Goal: Task Accomplishment & Management: Complete application form

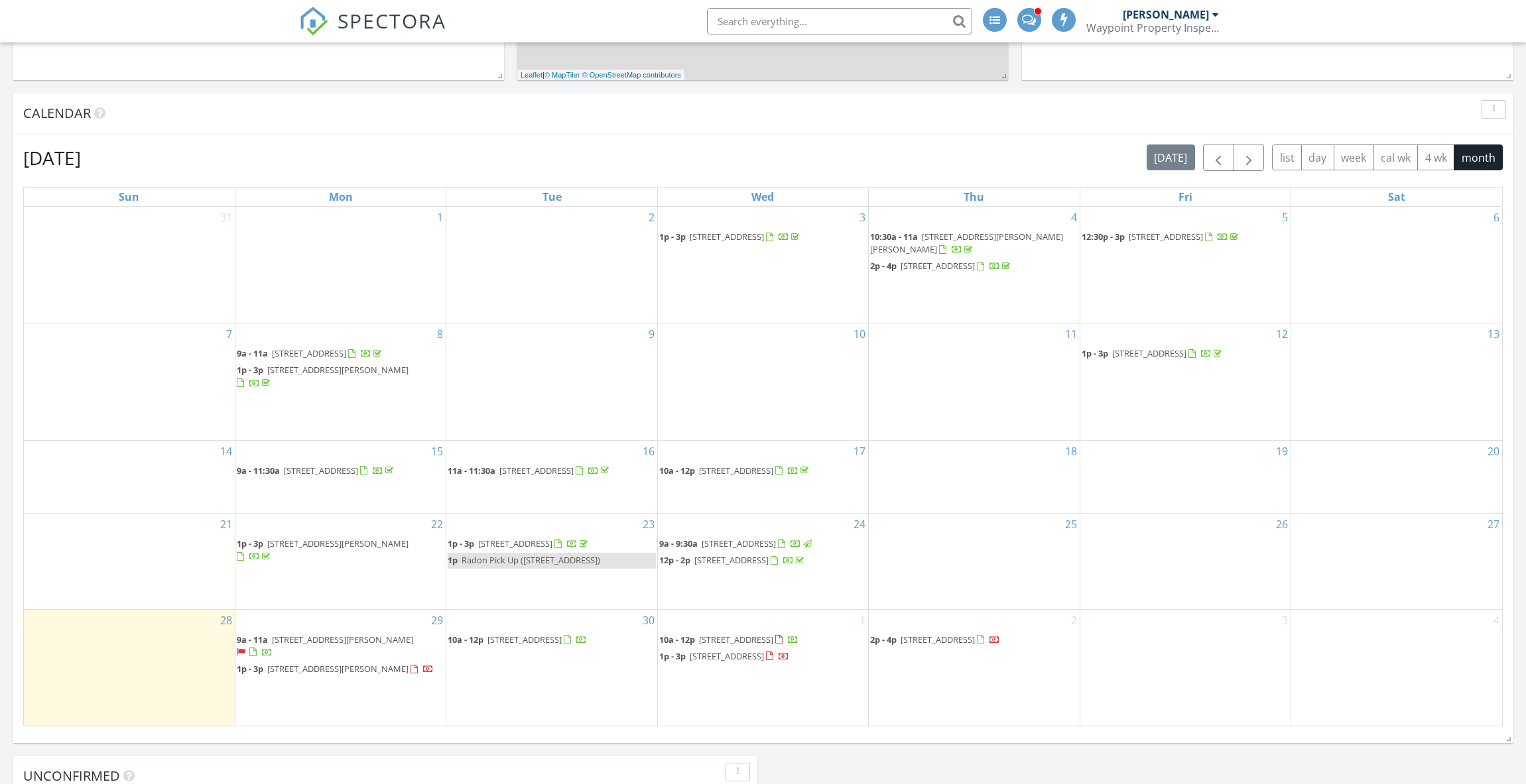
scroll to position [795, 0]
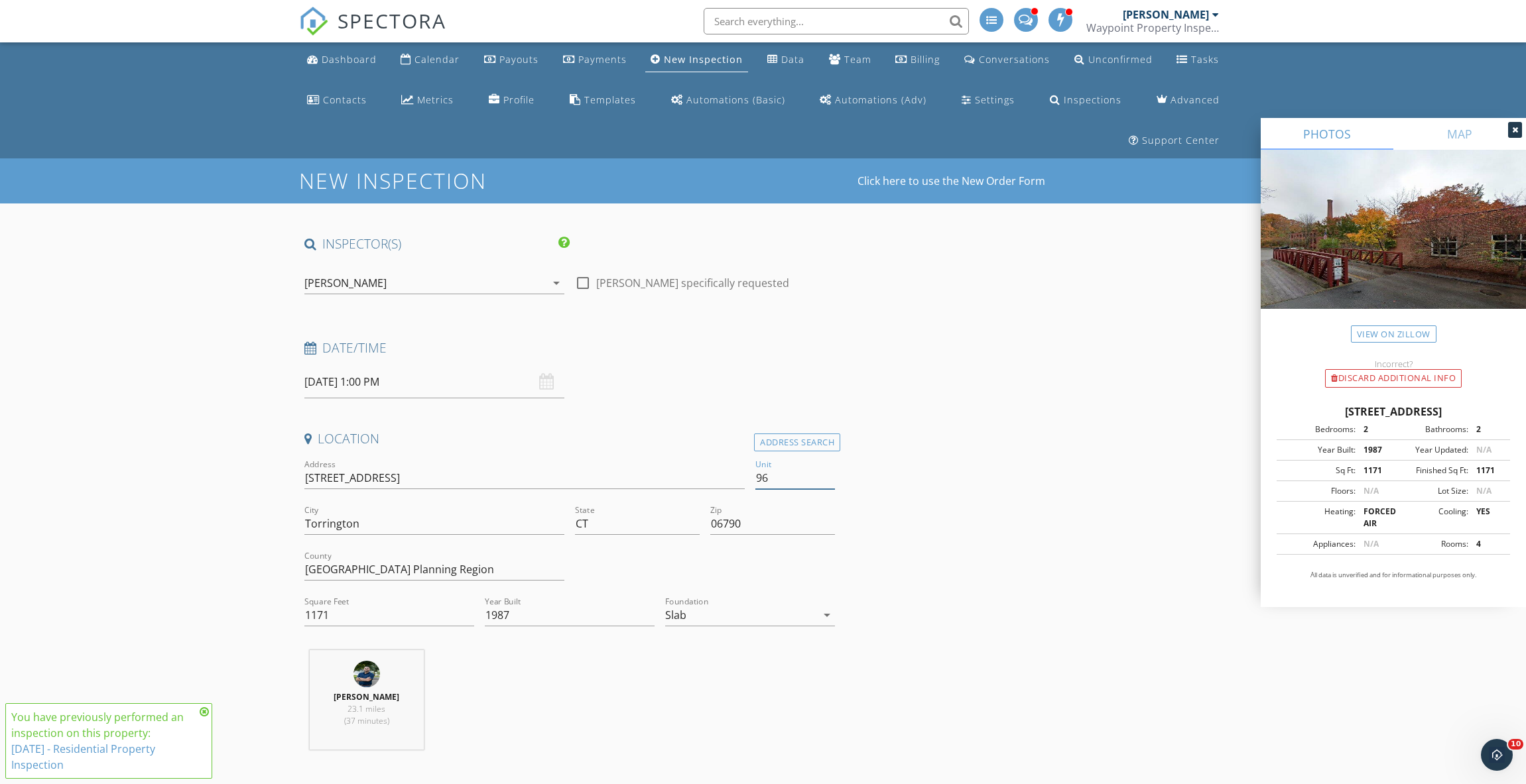
drag, startPoint x: 772, startPoint y: 434, endPoint x: 721, endPoint y: 431, distance: 51.1
click at [724, 456] on div "Address 839 Main St Unit 96 City Torrington State CT Zip 06790 County Northwest…" at bounding box center [570, 547] width 542 height 183
type input "13"
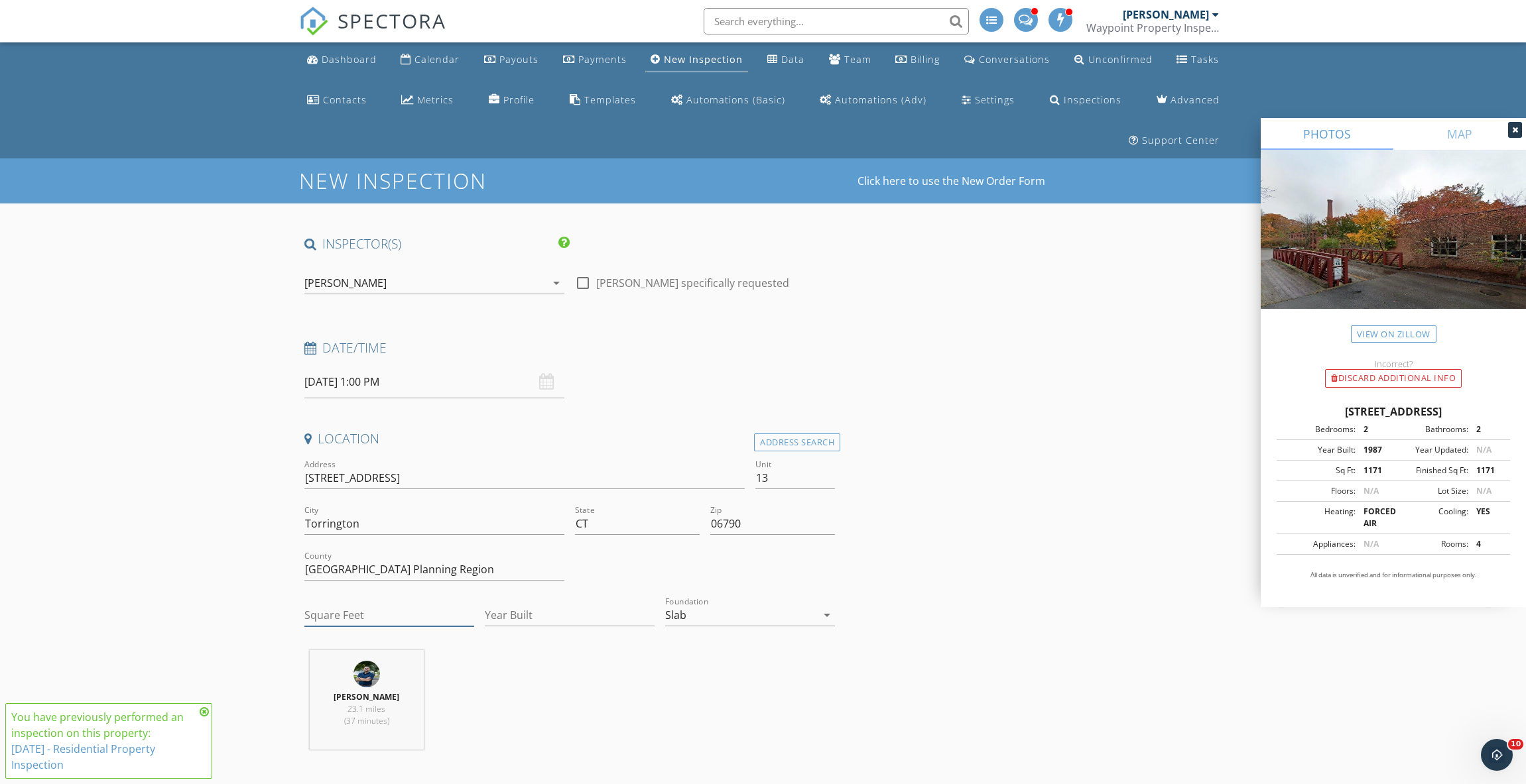
click at [361, 604] on input "Square Feet" at bounding box center [389, 615] width 170 height 22
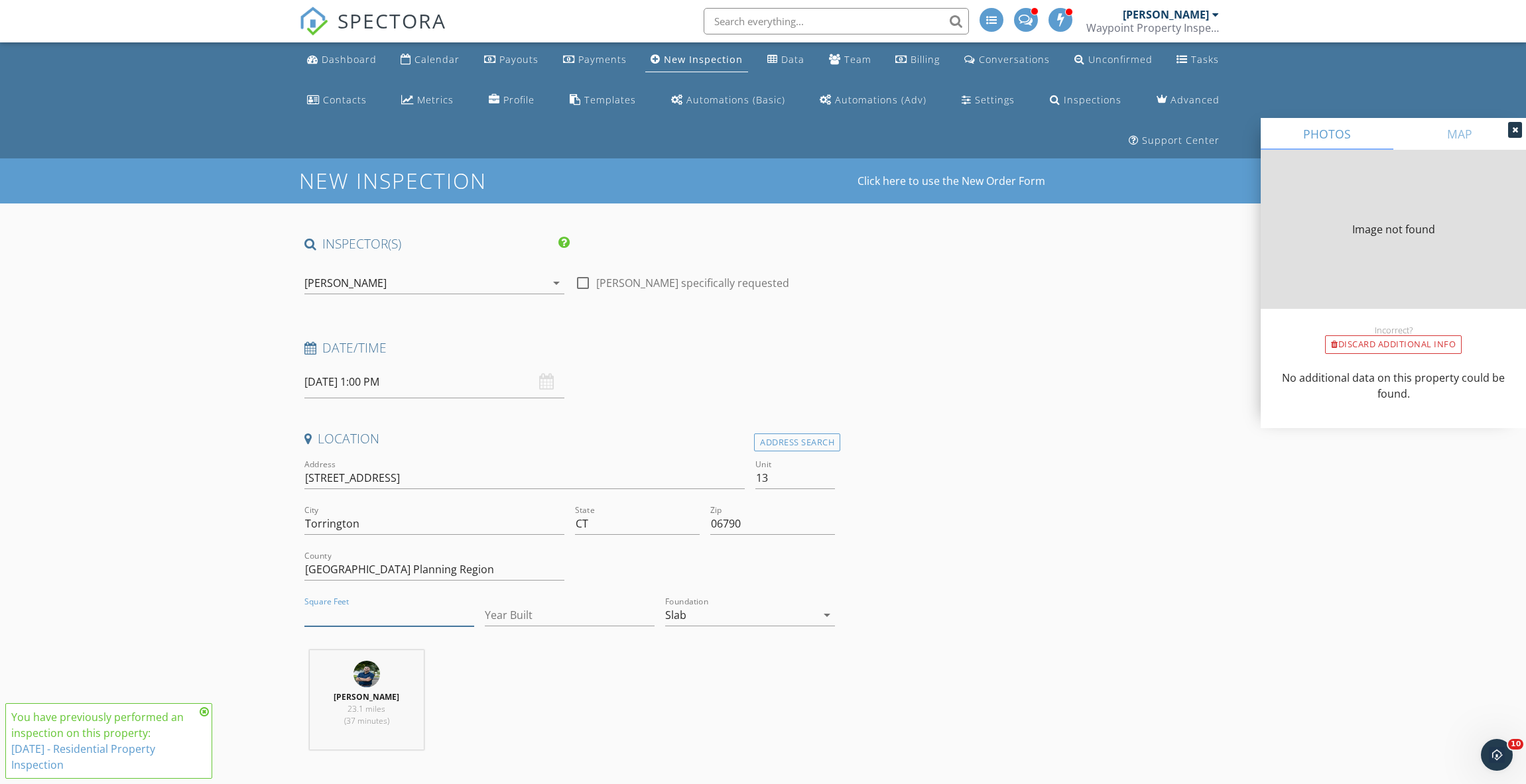
type input "629"
type input "1987"
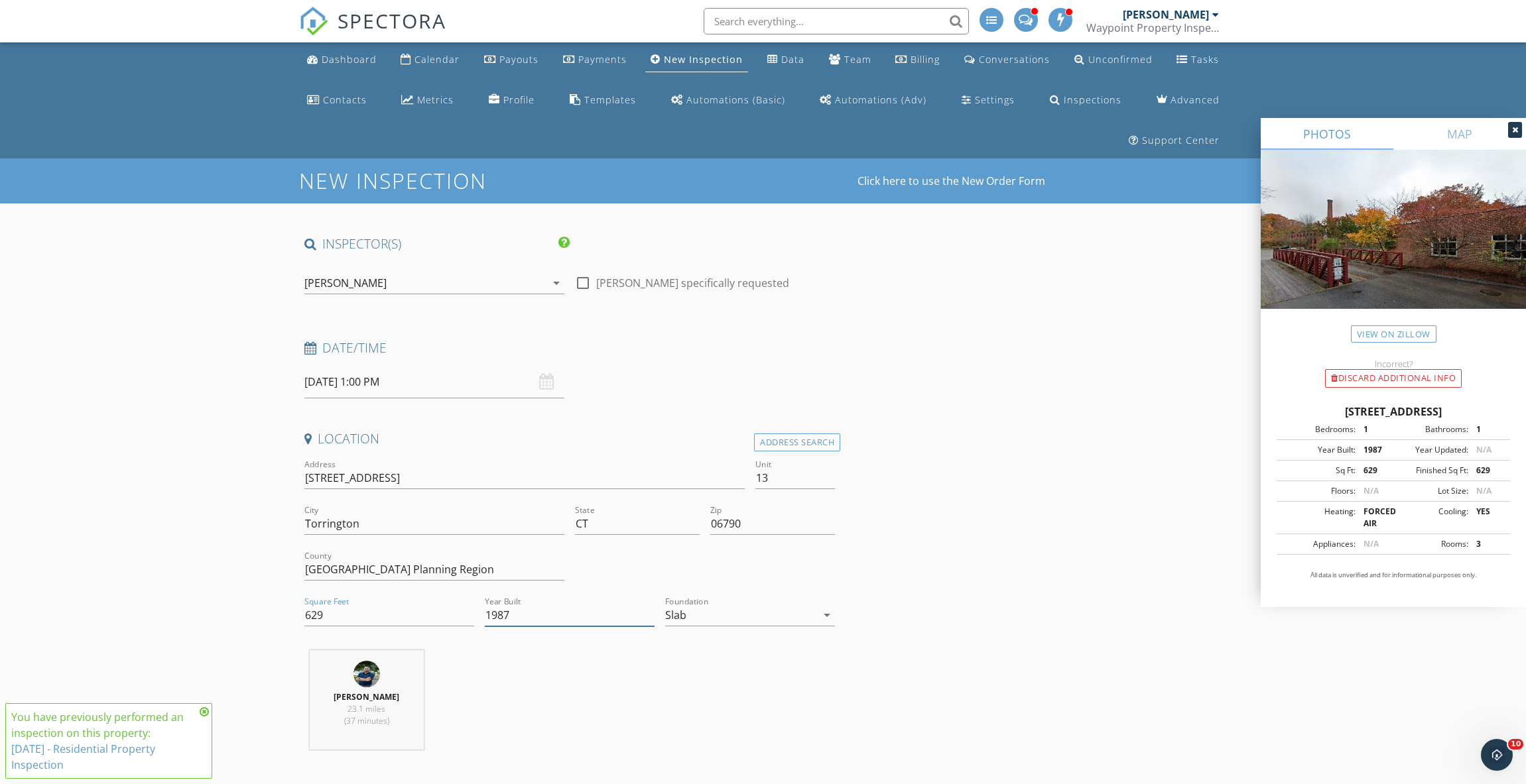
click at [591, 604] on input "1987" at bounding box center [570, 615] width 170 height 22
click at [735, 650] on div "Michael Drouin 23.1 miles (37 minutes)" at bounding box center [570, 705] width 542 height 110
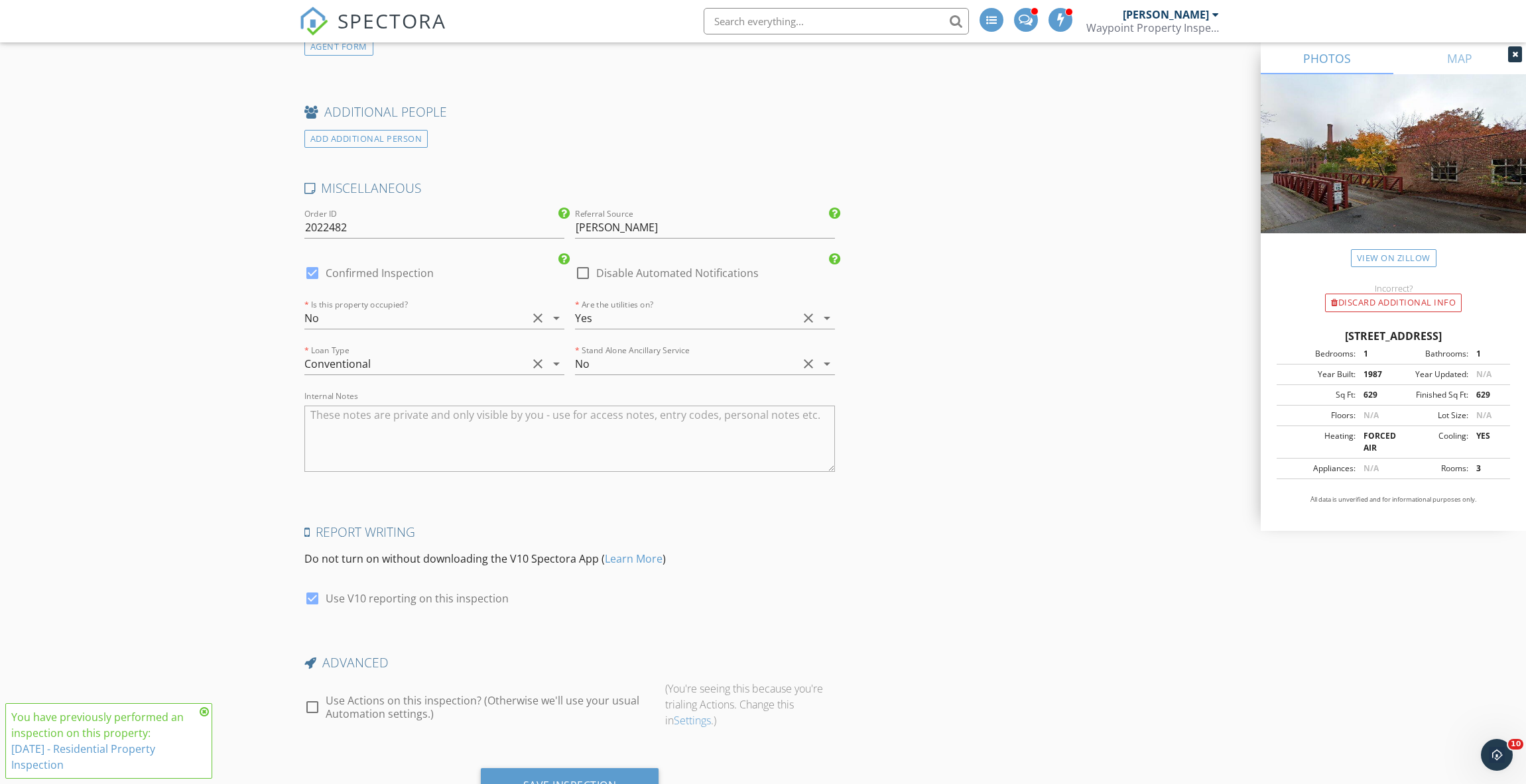
scroll to position [2565, 0]
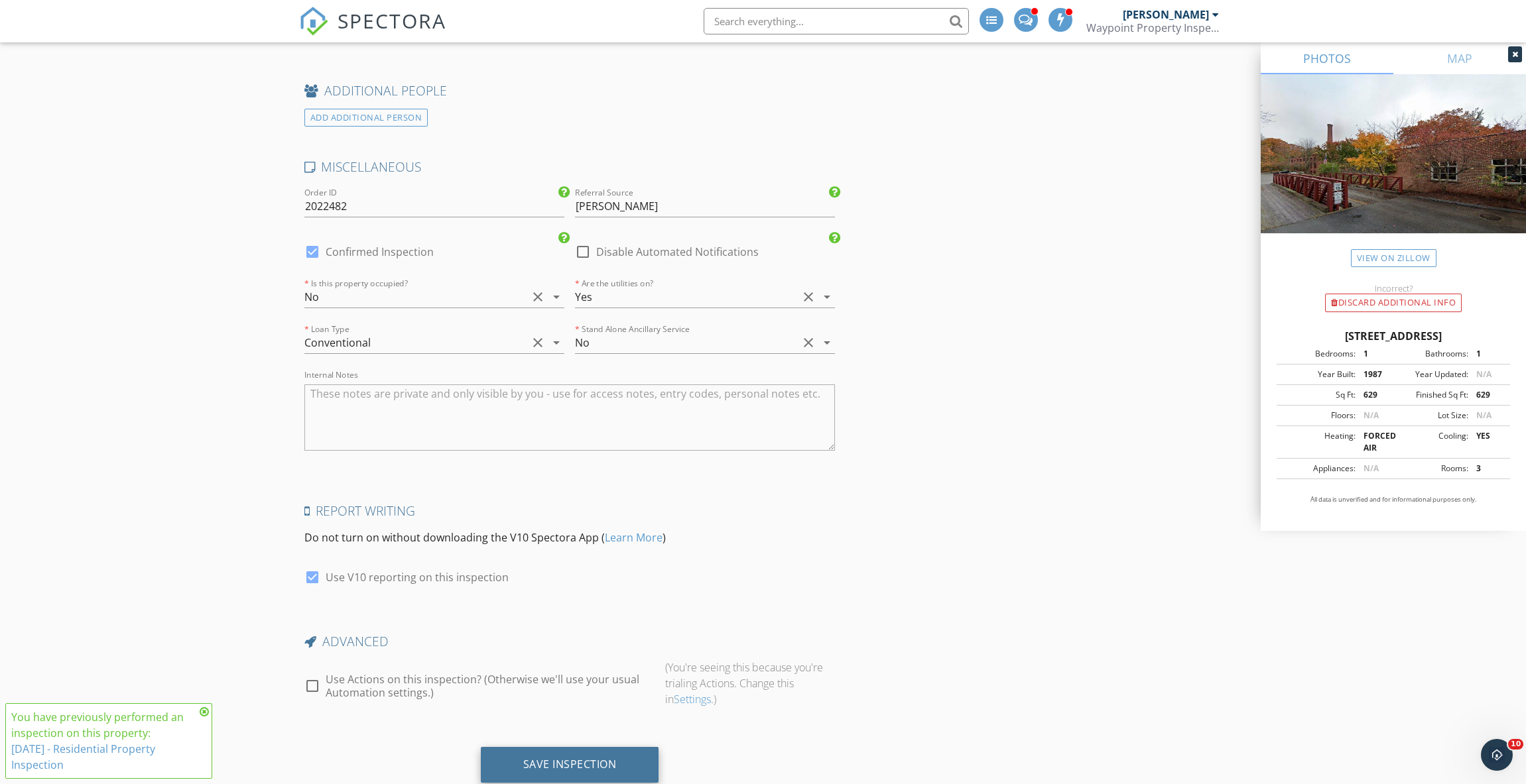
click at [589, 758] on div "Save Inspection" at bounding box center [570, 764] width 93 height 13
